Goal: Find specific page/section: Find specific page/section

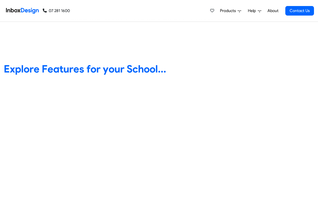
scroll to position [181, 0]
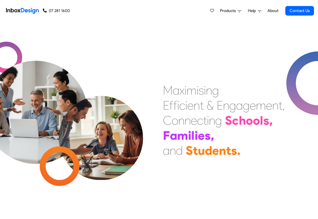
click at [230, 11] on span "Products" at bounding box center [229, 11] width 18 height 6
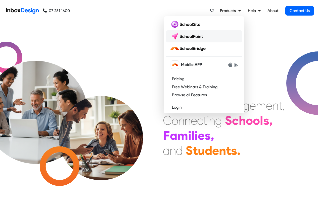
click at [195, 37] on img at bounding box center [187, 36] width 35 height 8
